Goal: Communication & Community: Participate in discussion

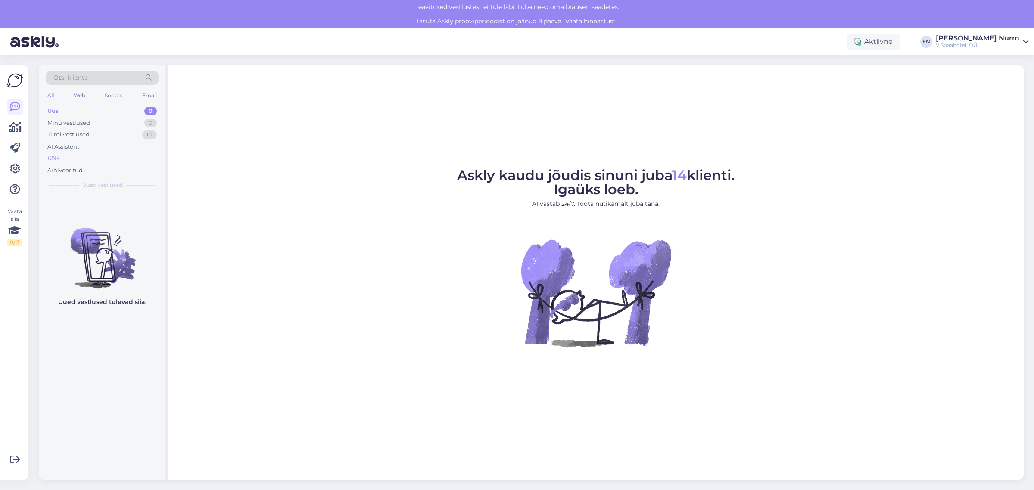
click at [56, 159] on div "Kõik" at bounding box center [53, 158] width 12 height 9
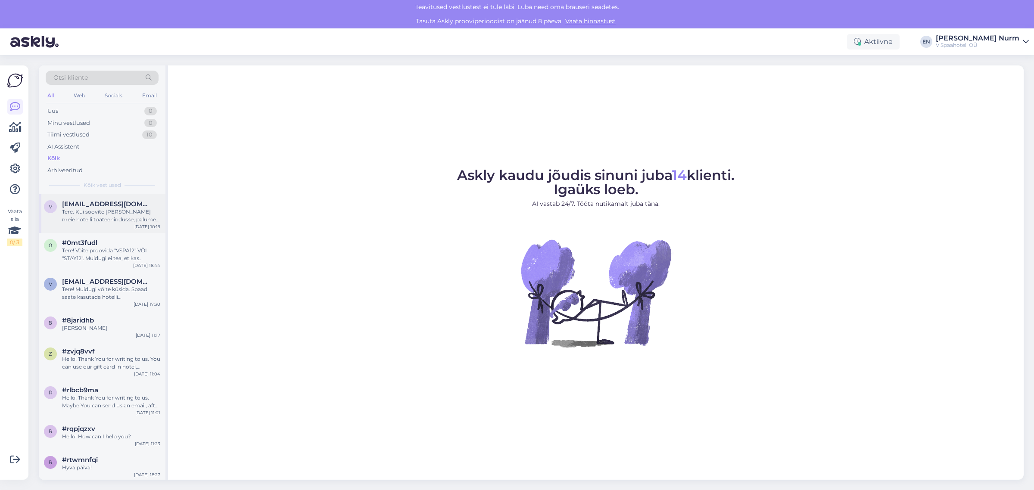
click at [107, 216] on div "Tere. Kui soovite [PERSON_NAME] meie hotelli toateenindusse, palume ühendust võ…" at bounding box center [111, 216] width 98 height 16
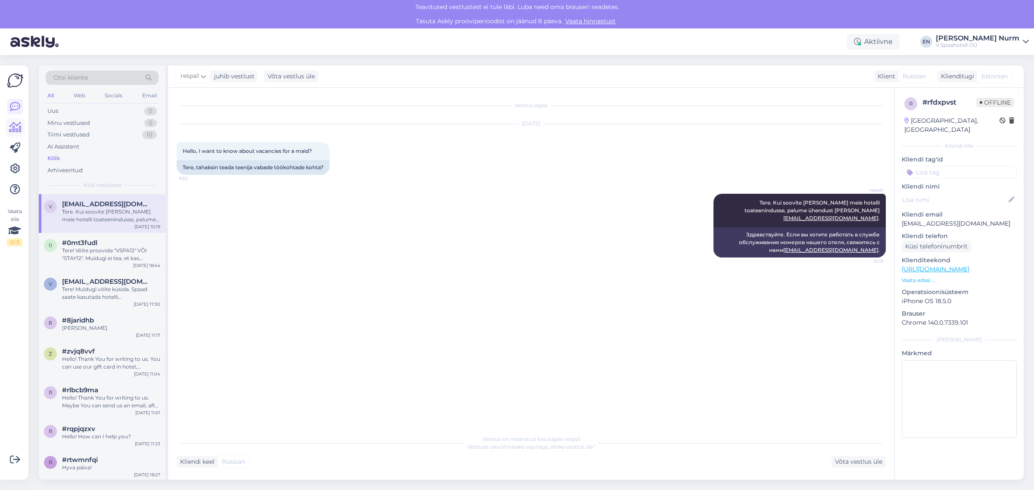
click at [11, 128] on icon at bounding box center [15, 127] width 12 height 10
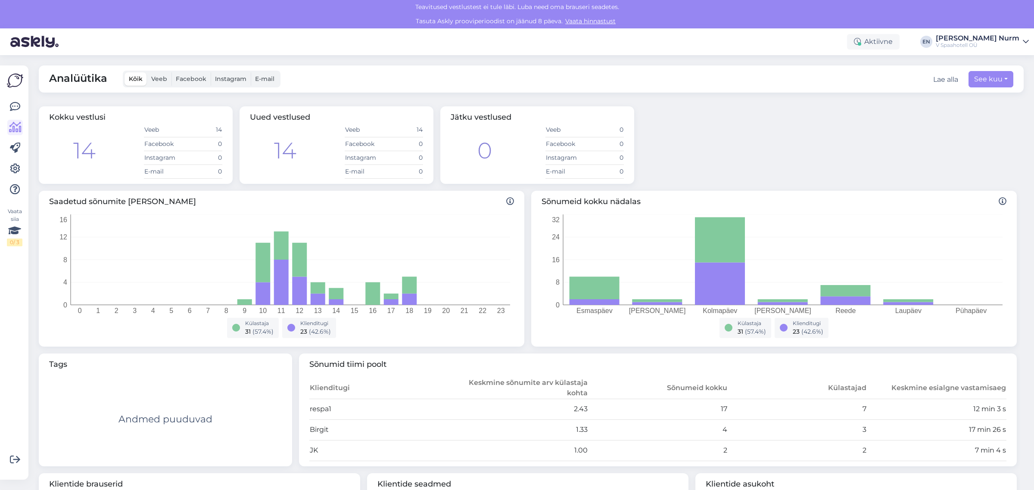
scroll to position [108, 0]
